Goal: Check status: Check status

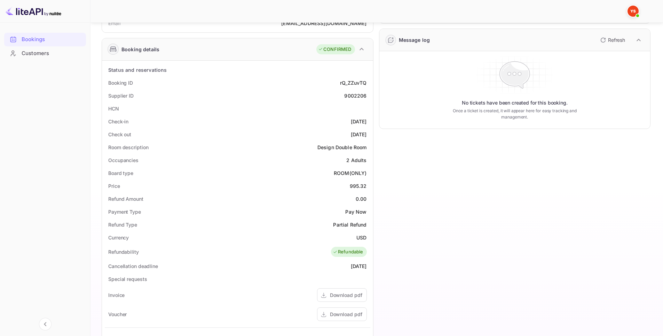
scroll to position [188, 0]
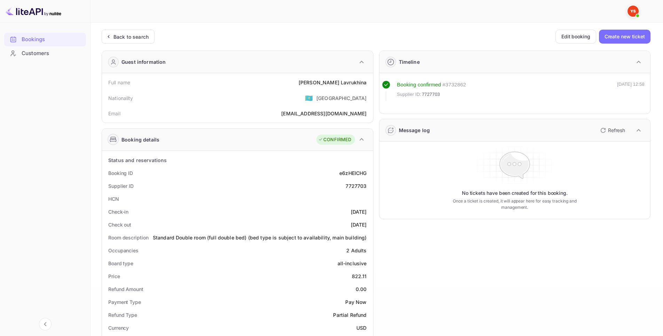
click at [122, 37] on div "Back to search" at bounding box center [131, 36] width 35 height 7
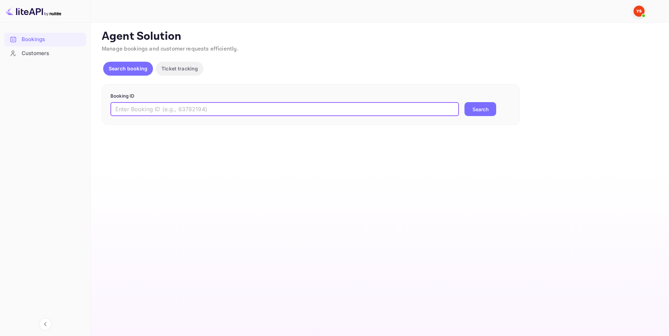
drag, startPoint x: 210, startPoint y: 104, endPoint x: 207, endPoint y: 109, distance: 5.8
click at [210, 104] on input "text" at bounding box center [284, 109] width 348 height 14
paste input "9504125"
type input "9504125"
click at [470, 106] on button "Search" at bounding box center [480, 109] width 32 height 14
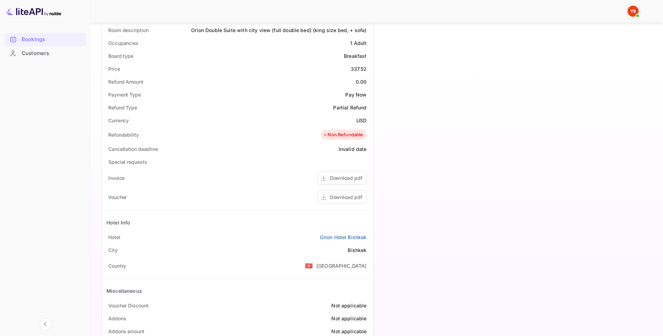
scroll to position [225, 0]
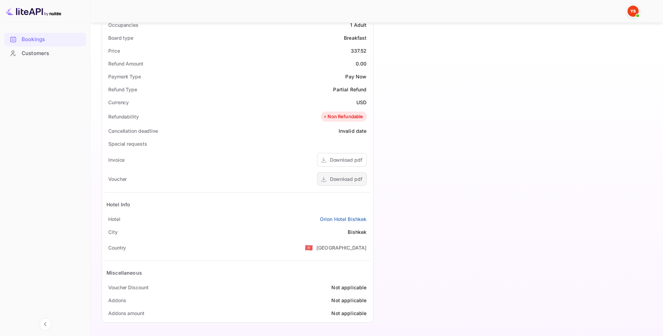
click at [342, 181] on div "Download pdf" at bounding box center [346, 178] width 32 height 7
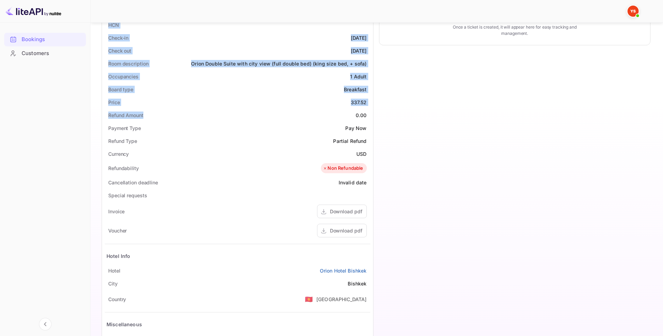
scroll to position [174, 0]
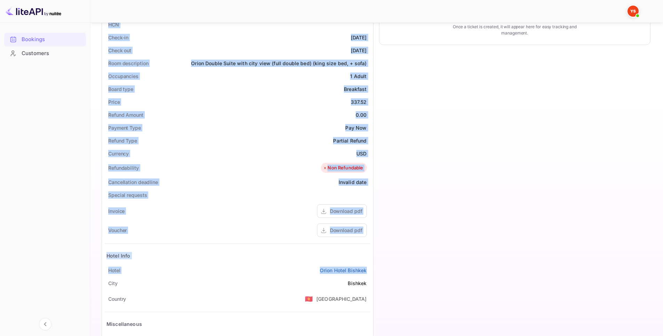
drag, startPoint x: 97, startPoint y: 79, endPoint x: 371, endPoint y: 268, distance: 333.2
click at [371, 268] on div "Unsaved Changes Ticket Affiliate URL [URL][DOMAIN_NAME] Business partner name N…" at bounding box center [373, 114] width 565 height 530
copy div "Full name [PERSON_NAME] Nationality 🇰🇿 [DEMOGRAPHIC_DATA] Email [EMAIL_ADDRESS]…"
